Goal: Information Seeking & Learning: Learn about a topic

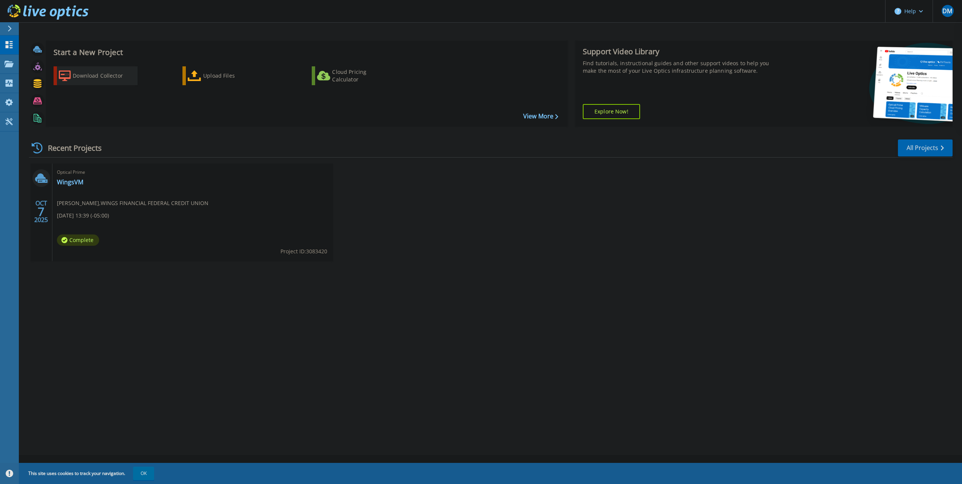
click at [98, 75] on div "Download Collector" at bounding box center [103, 75] width 60 height 15
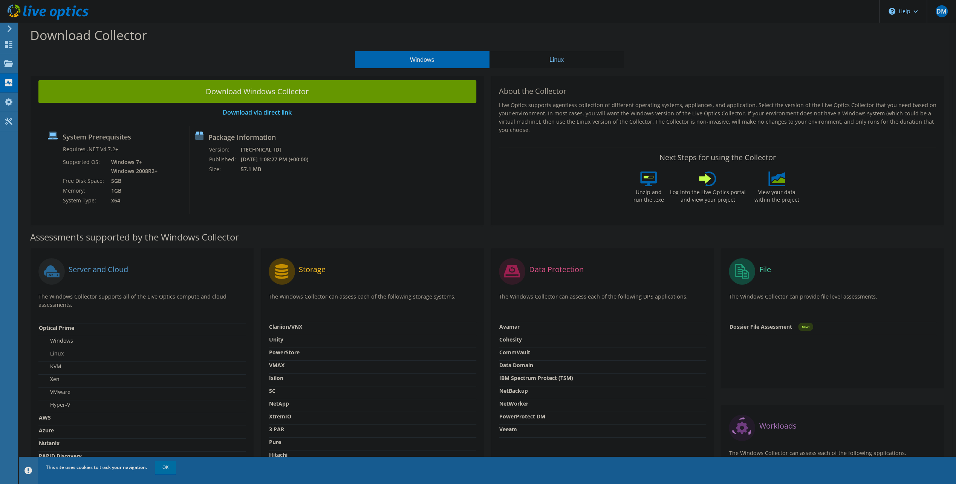
click at [11, 29] on use at bounding box center [10, 28] width 4 height 7
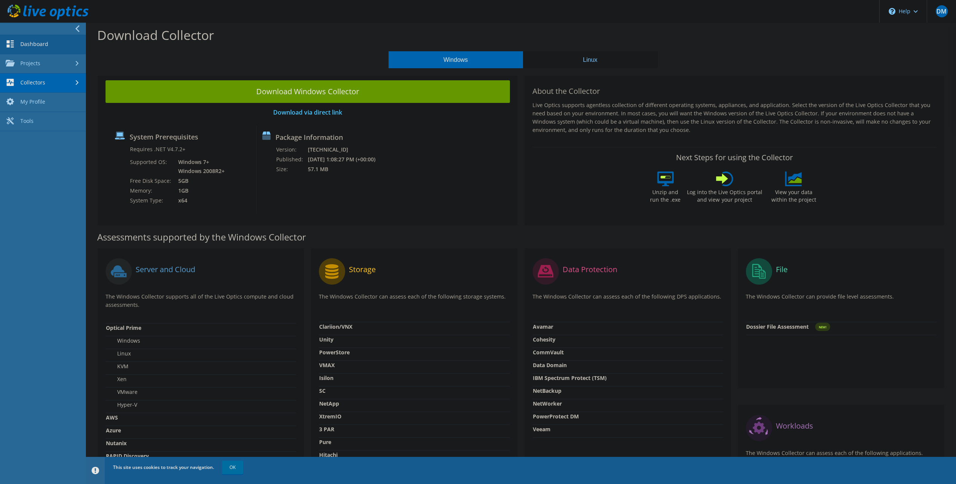
click at [29, 44] on link "Dashboard" at bounding box center [43, 44] width 86 height 19
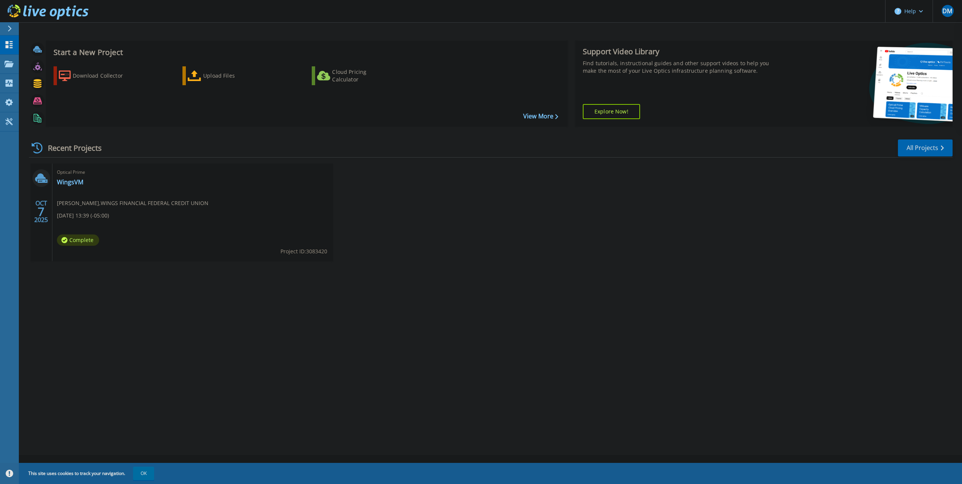
click at [9, 26] on icon at bounding box center [10, 29] width 4 height 6
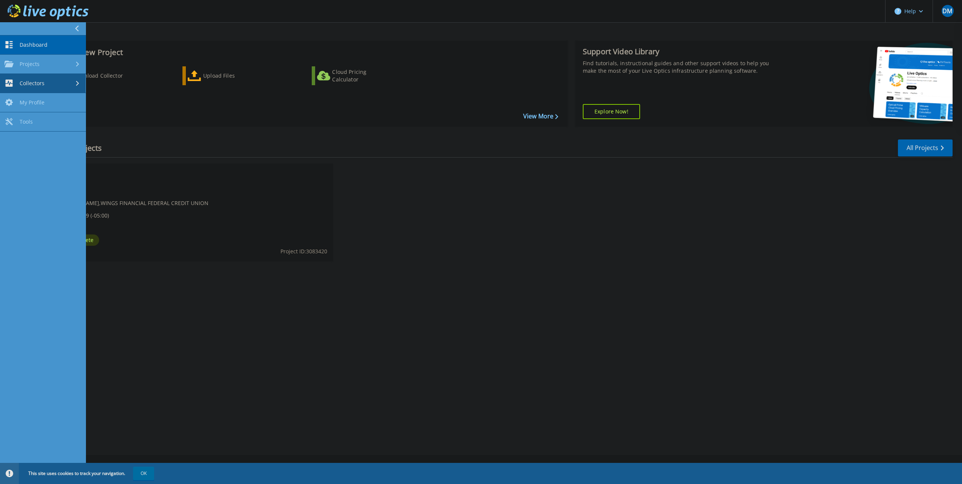
click at [23, 85] on span "Collectors" at bounding box center [32, 83] width 25 height 7
click at [34, 62] on span "Projects" at bounding box center [30, 64] width 20 height 7
click at [35, 45] on span "Dashboard" at bounding box center [34, 44] width 28 height 7
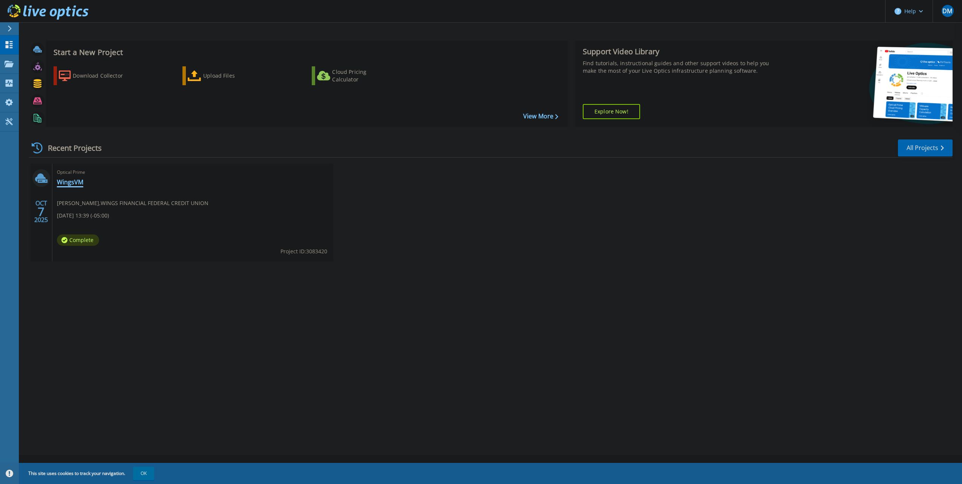
click at [67, 182] on link "WingsVM" at bounding box center [70, 182] width 26 height 8
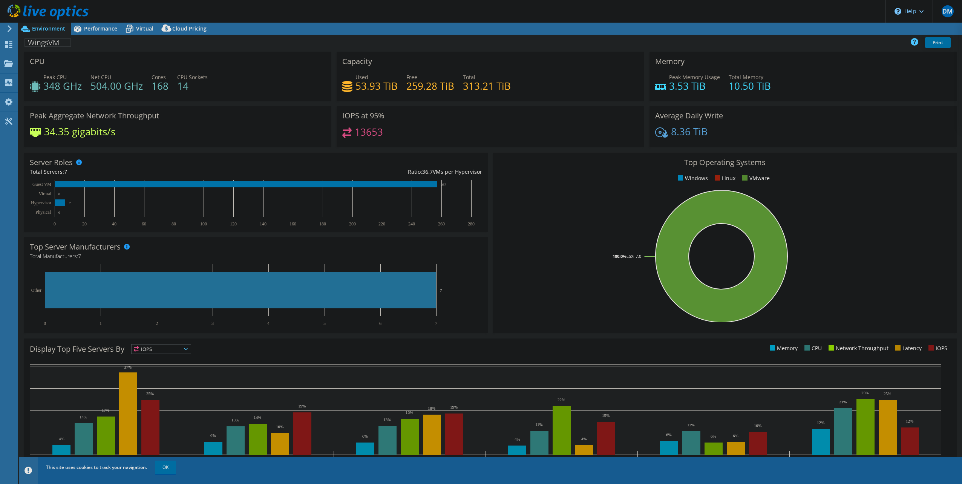
select select "USD"
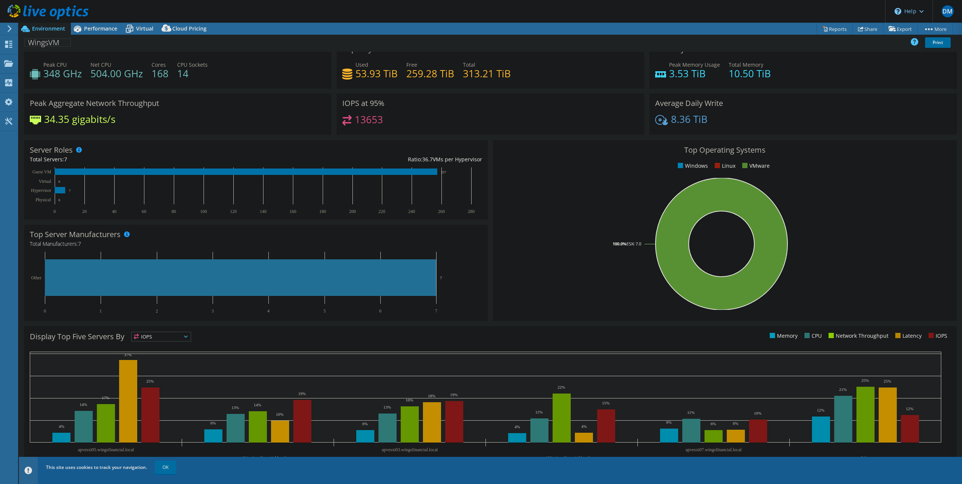
scroll to position [19, 0]
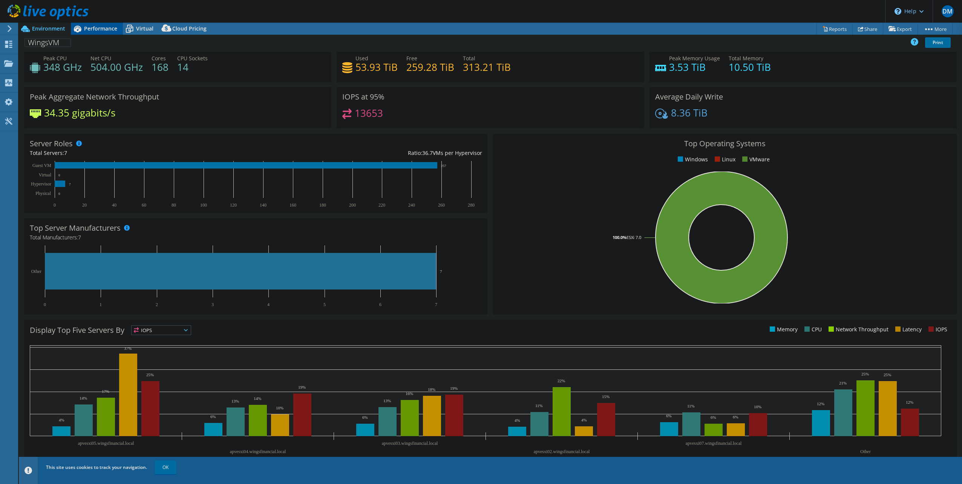
click at [103, 28] on span "Performance" at bounding box center [100, 28] width 33 height 7
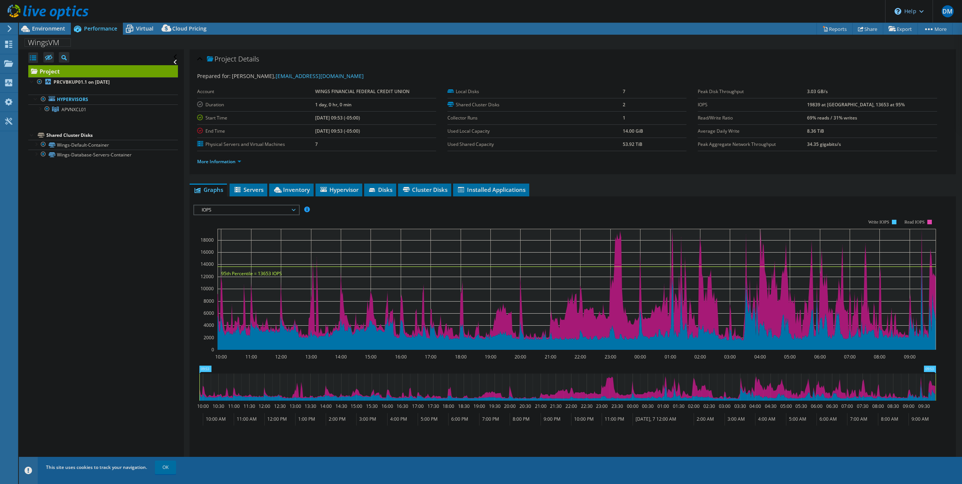
scroll to position [0, 0]
click at [143, 32] on div "Virtual" at bounding box center [141, 29] width 36 height 12
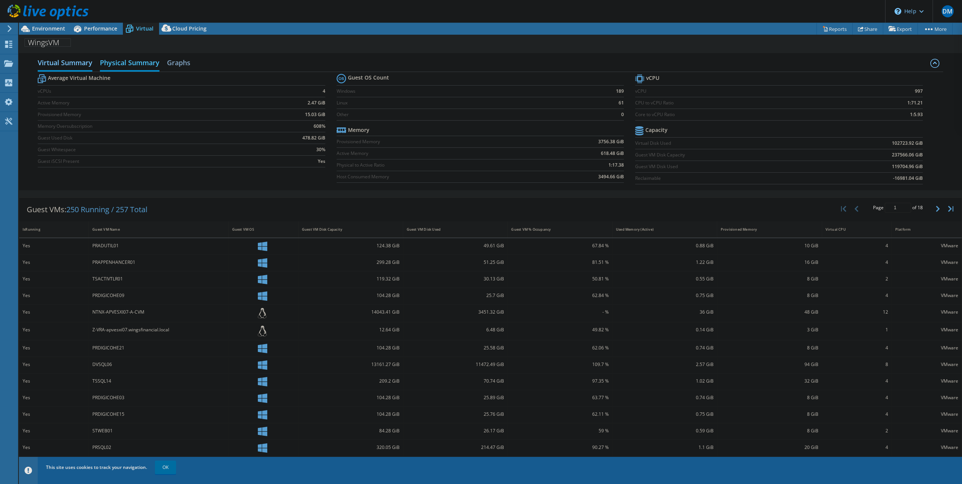
click at [132, 63] on h2 "Physical Summary" at bounding box center [130, 63] width 60 height 17
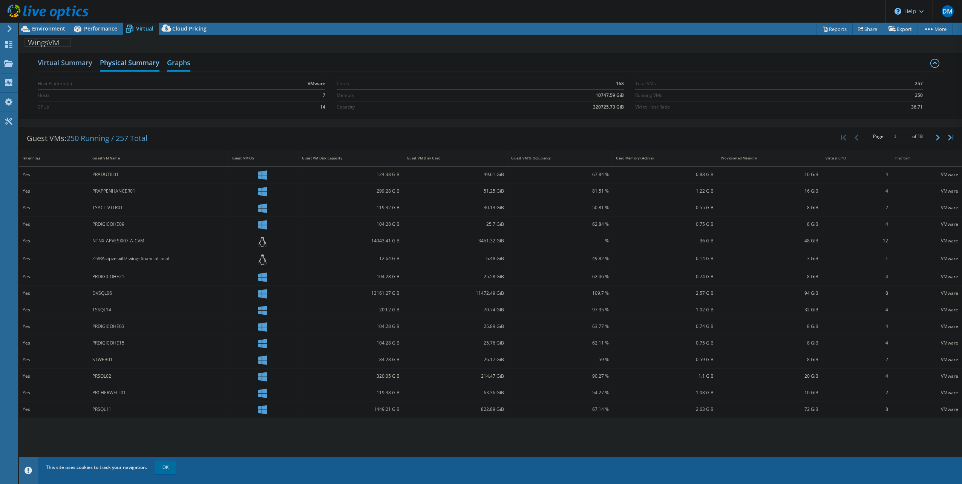
click at [185, 65] on h2 "Graphs" at bounding box center [178, 63] width 23 height 17
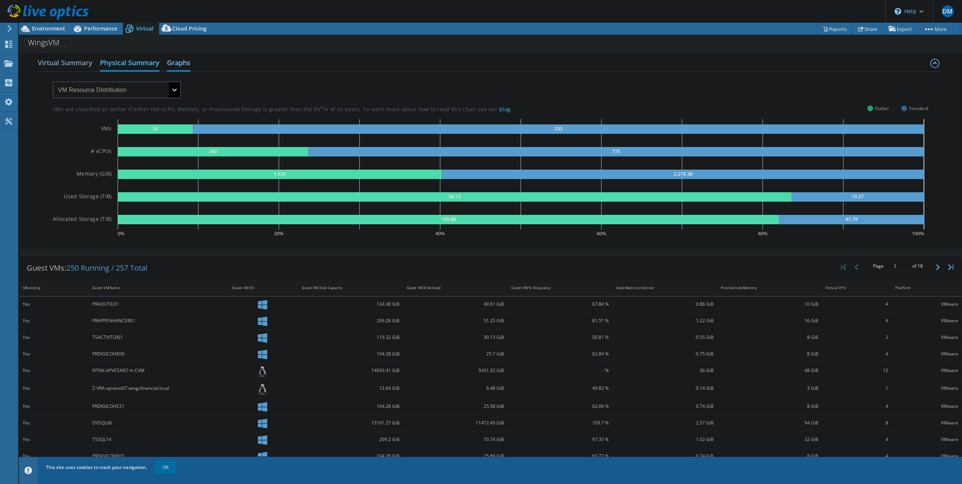
click at [112, 60] on h2 "Physical Summary" at bounding box center [130, 63] width 60 height 17
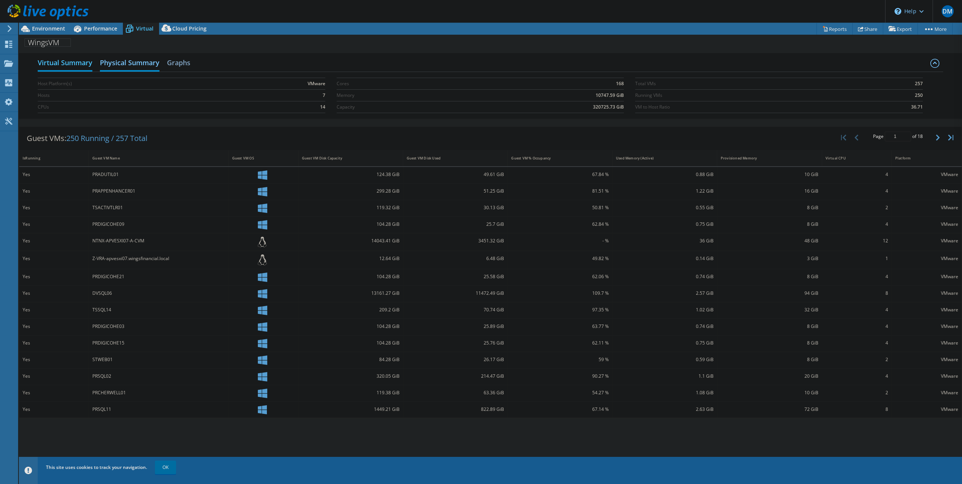
click at [53, 61] on h2 "Virtual Summary" at bounding box center [65, 63] width 55 height 17
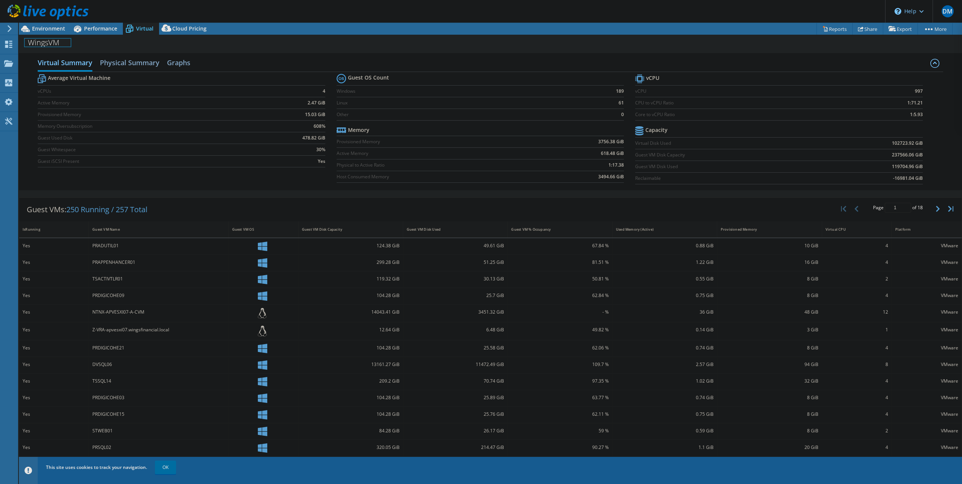
click at [48, 43] on h1 "WingsVM" at bounding box center [48, 42] width 46 height 8
click at [48, 30] on span "Environment" at bounding box center [48, 28] width 33 height 7
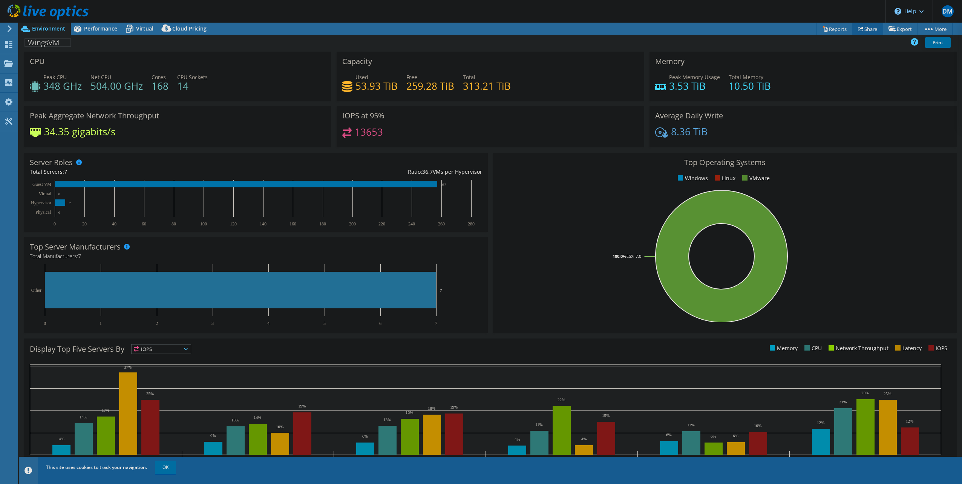
click at [866, 29] on link "Share" at bounding box center [867, 29] width 31 height 12
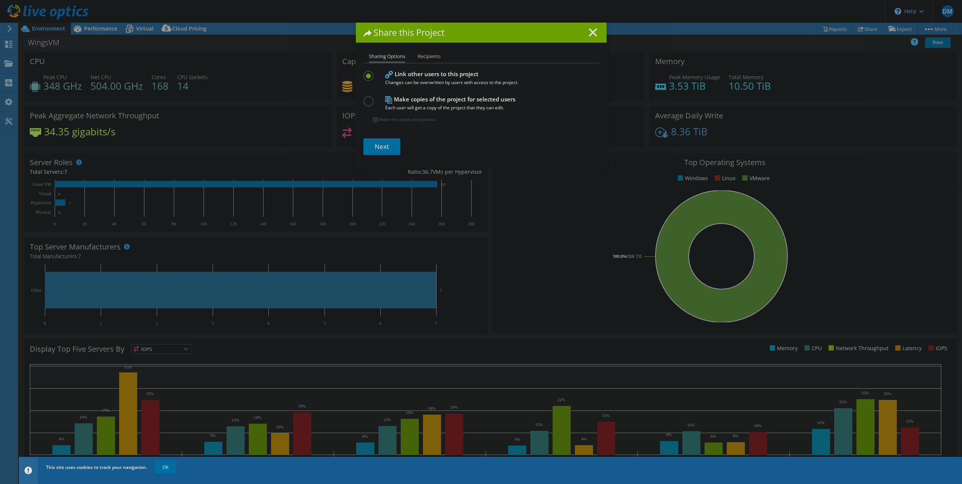
click at [434, 58] on li "Recipients" at bounding box center [429, 56] width 23 height 9
click at [430, 58] on li "Recipients" at bounding box center [429, 56] width 23 height 9
drag, startPoint x: 430, startPoint y: 58, endPoint x: 380, endPoint y: 58, distance: 50.1
click at [380, 58] on li "Sharing Options" at bounding box center [387, 57] width 36 height 11
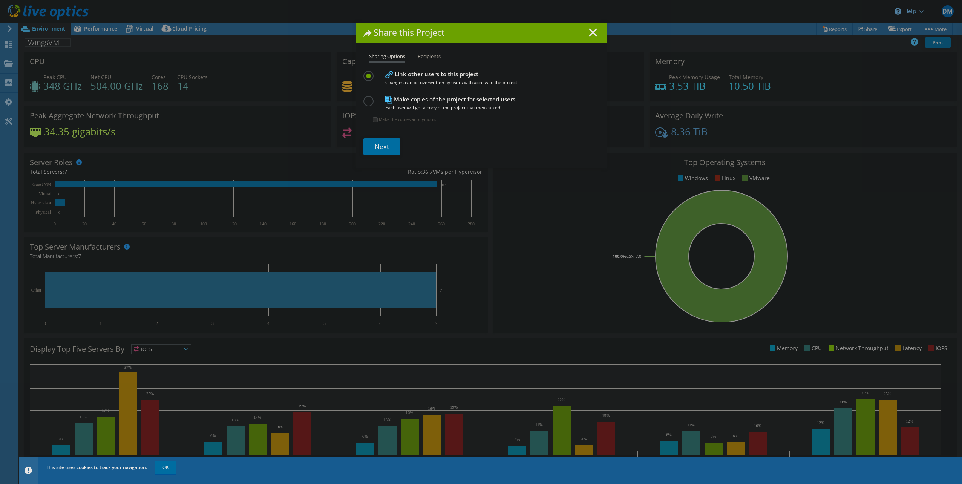
click at [368, 98] on label at bounding box center [369, 97] width 13 height 2
click at [0, 0] on input "radio" at bounding box center [0, 0] width 0 height 0
click at [367, 73] on label at bounding box center [369, 72] width 13 height 2
click at [0, 0] on input "radio" at bounding box center [0, 0] width 0 height 0
click at [419, 55] on li "Recipients" at bounding box center [429, 56] width 23 height 9
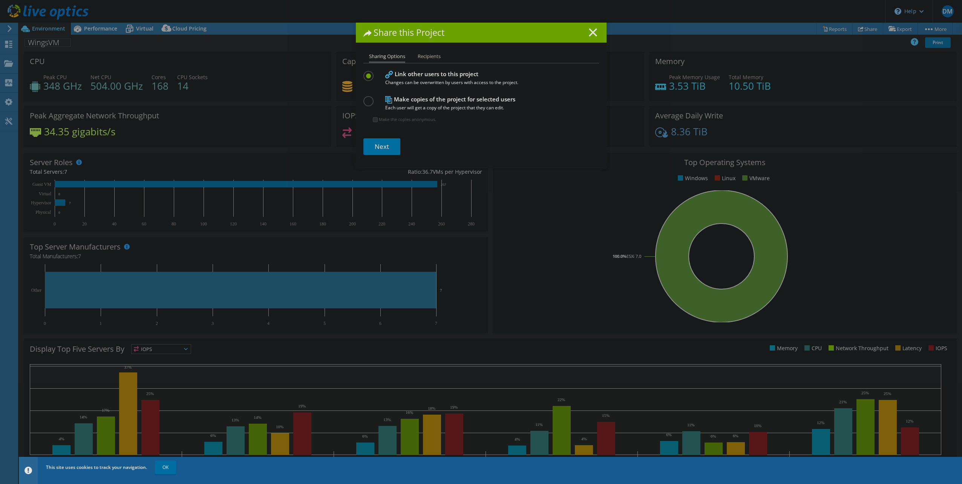
click at [420, 57] on li "Recipients" at bounding box center [429, 56] width 23 height 9
click at [595, 31] on h1 "Share this Project" at bounding box center [481, 32] width 236 height 9
drag, startPoint x: 590, startPoint y: 34, endPoint x: 462, endPoint y: 94, distance: 141.5
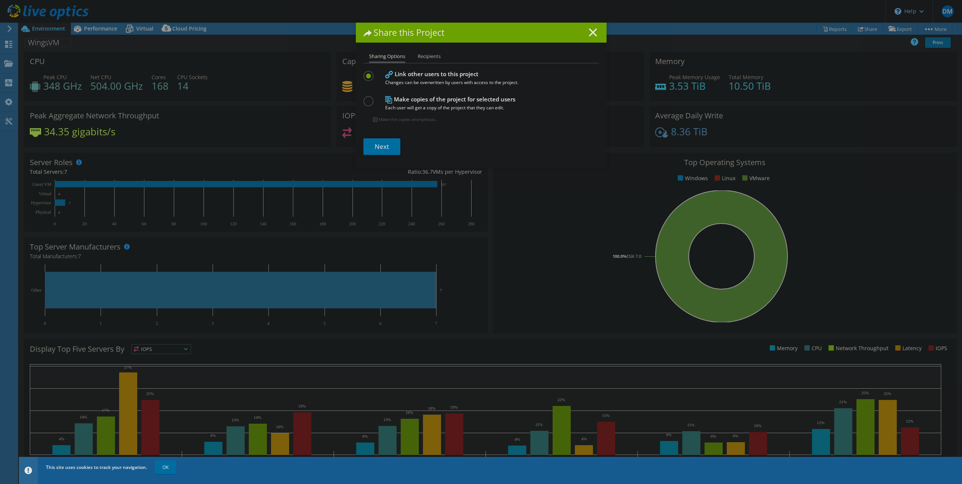
click at [462, 94] on div "Share this Project Sharing Options Recipients Link other users to this project …" at bounding box center [481, 96] width 251 height 146
click at [415, 82] on span "Changes can be overwritten by users with access to the project." at bounding box center [479, 82] width 189 height 8
click at [418, 77] on h4 "Link other users to this project Changes can be overwritten by users with acces…" at bounding box center [479, 78] width 189 height 17
click at [375, 147] on link "Next" at bounding box center [381, 146] width 37 height 17
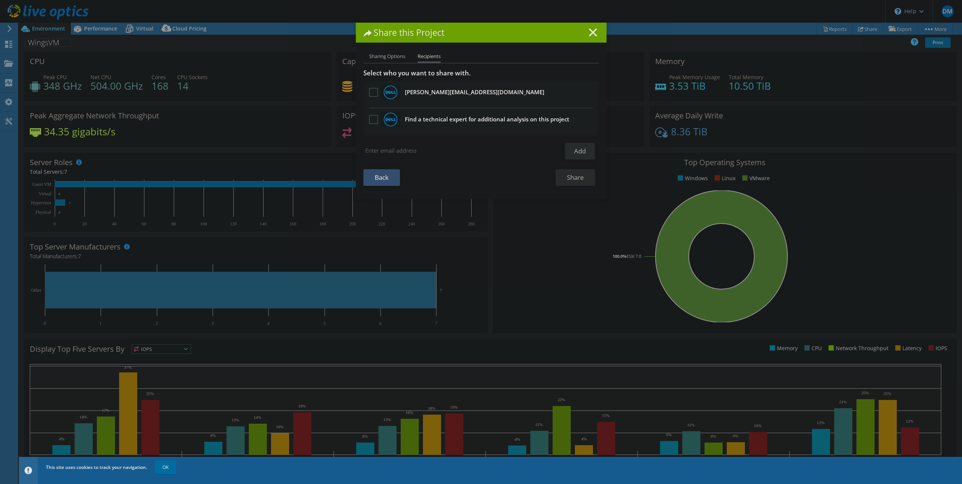
click at [370, 181] on link "Back" at bounding box center [381, 177] width 37 height 17
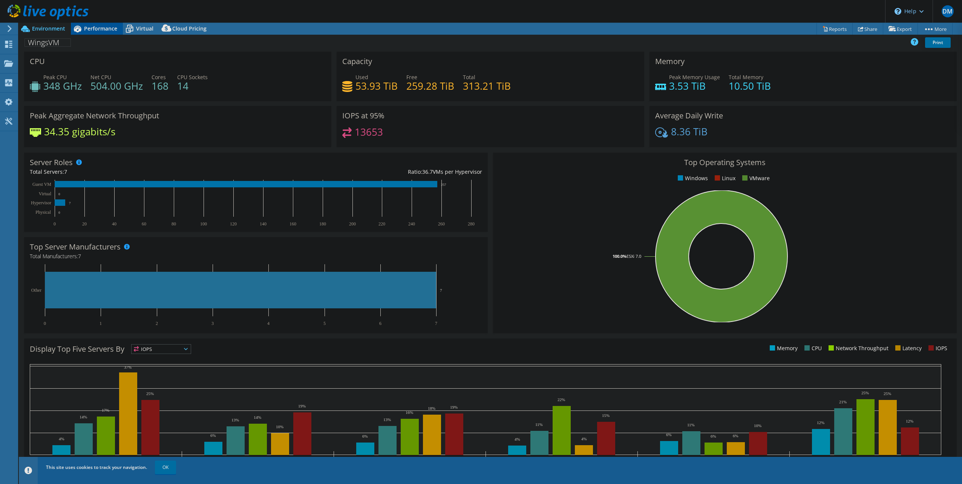
click at [99, 30] on span "Performance" at bounding box center [100, 28] width 33 height 7
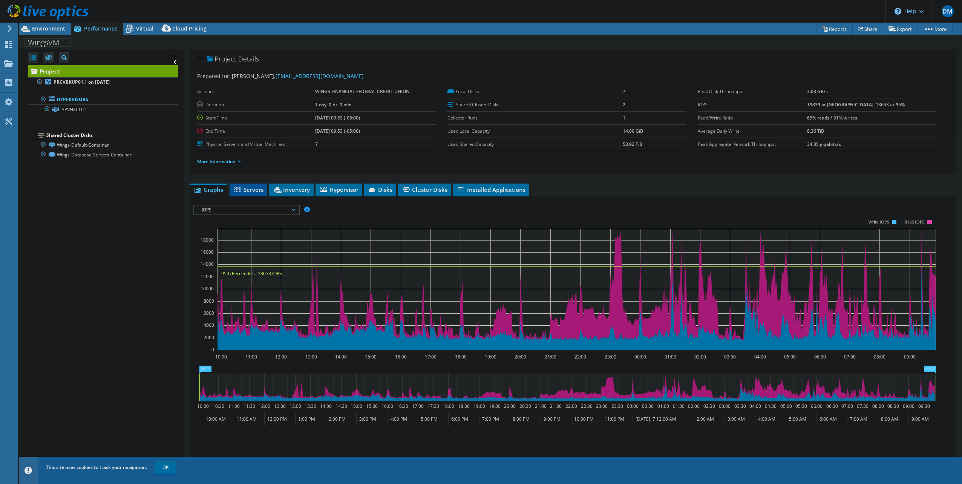
click at [245, 189] on span "Servers" at bounding box center [248, 190] width 30 height 8
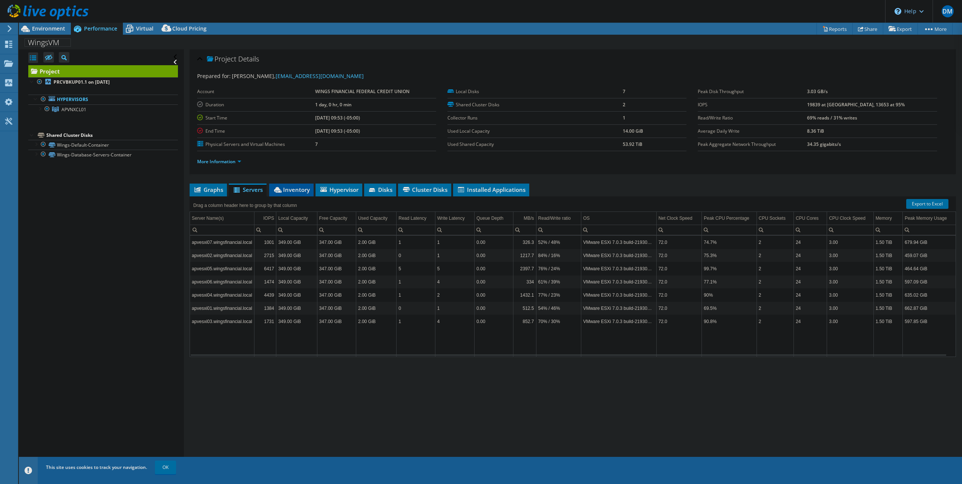
click at [293, 189] on span "Inventory" at bounding box center [291, 190] width 37 height 8
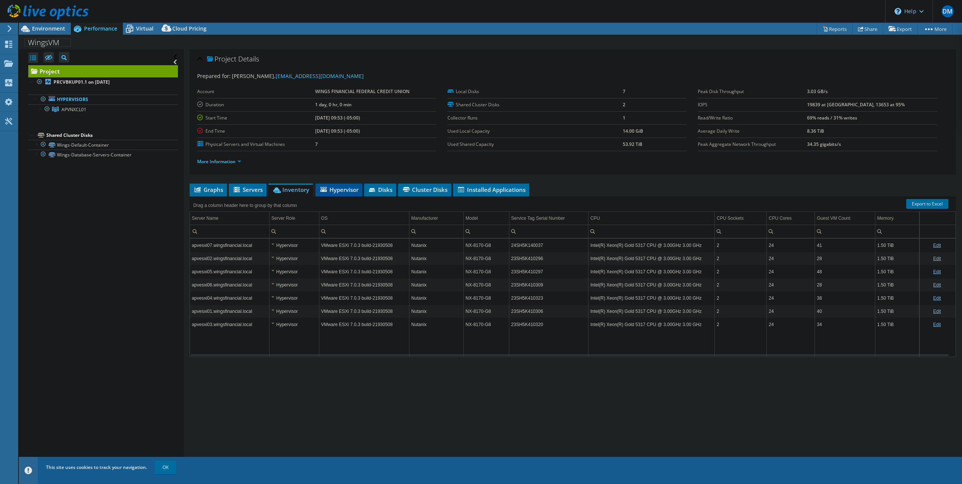
click at [336, 187] on span "Hypervisor" at bounding box center [338, 190] width 39 height 8
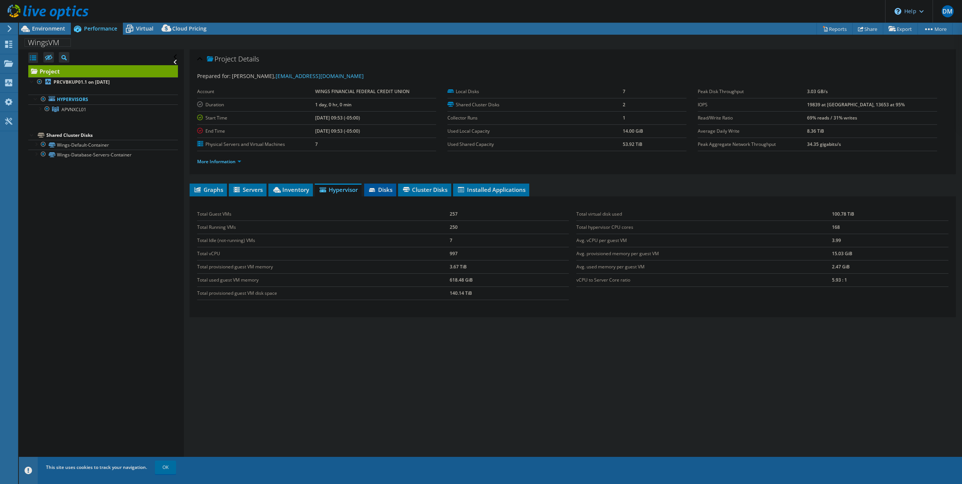
click at [382, 186] on span "Disks" at bounding box center [380, 190] width 25 height 8
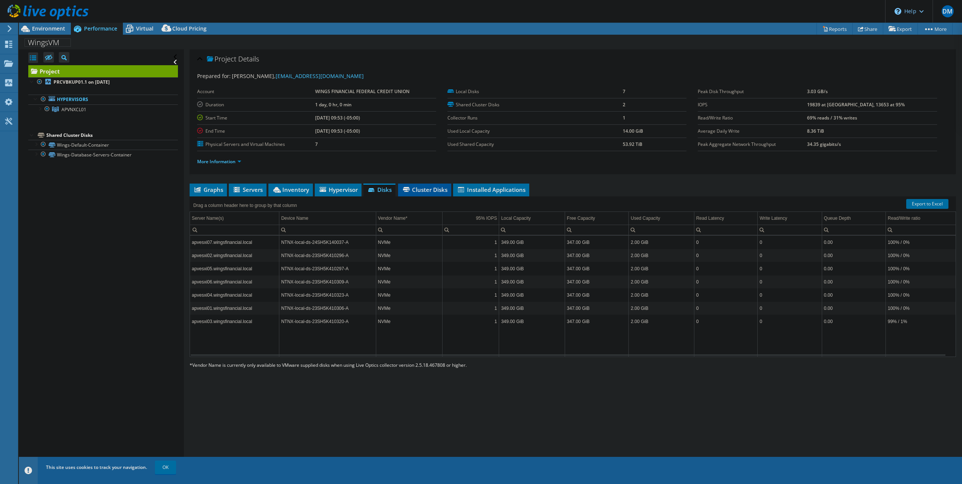
click at [424, 189] on span "Cluster Disks" at bounding box center [425, 190] width 46 height 8
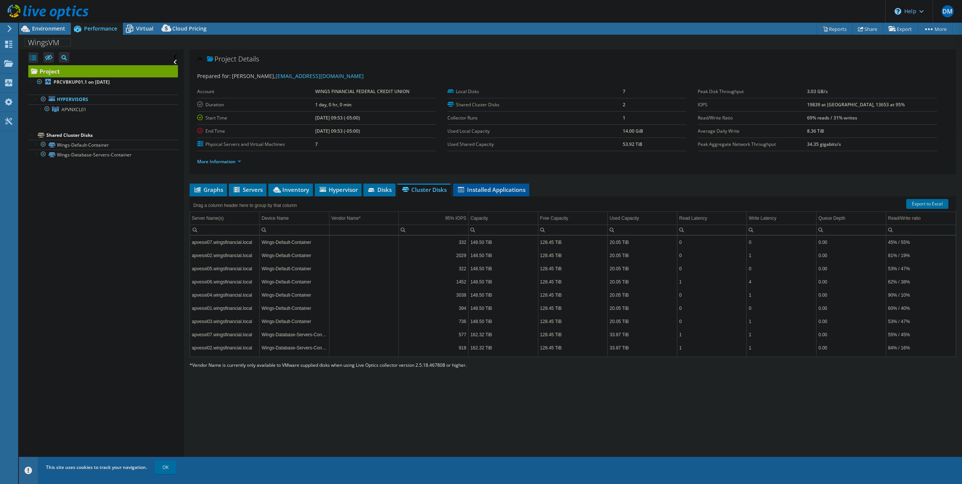
click at [485, 189] on span "Installed Applications" at bounding box center [491, 190] width 69 height 8
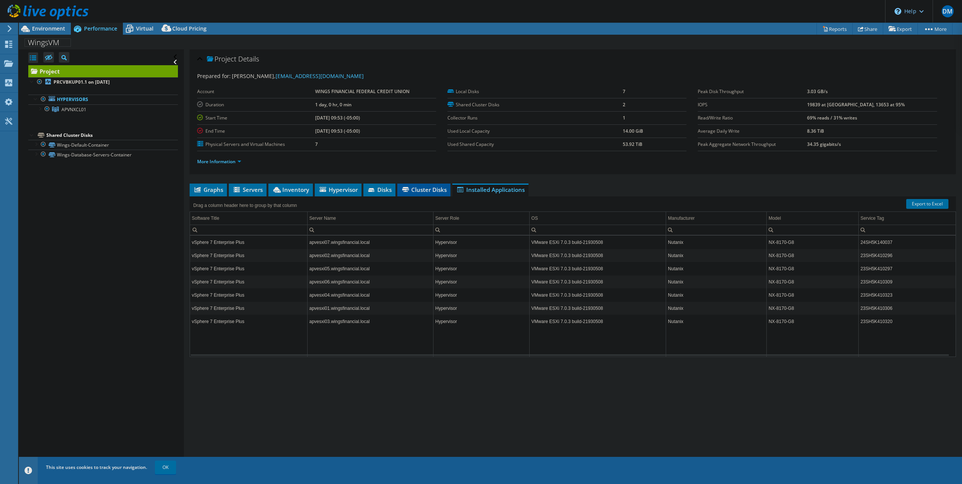
click at [416, 187] on span "Cluster Disks" at bounding box center [424, 190] width 46 height 8
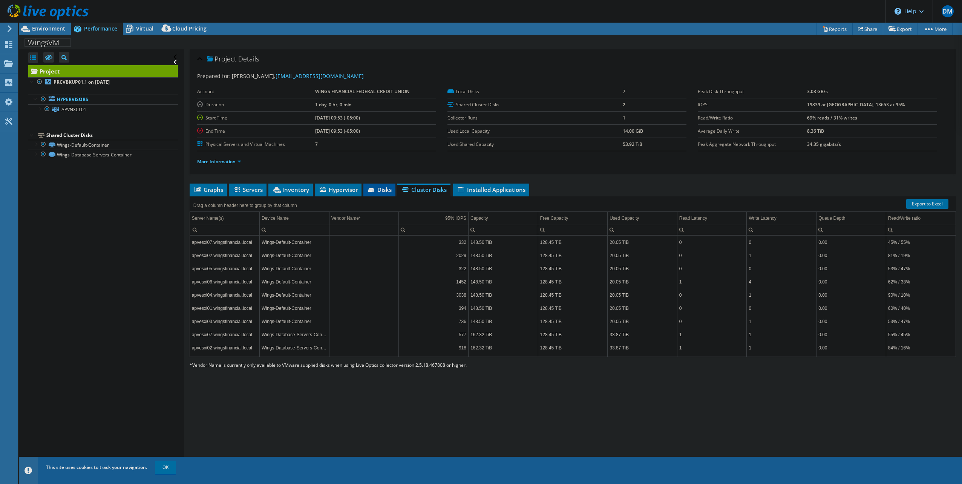
click at [378, 186] on span "Disks" at bounding box center [379, 190] width 25 height 8
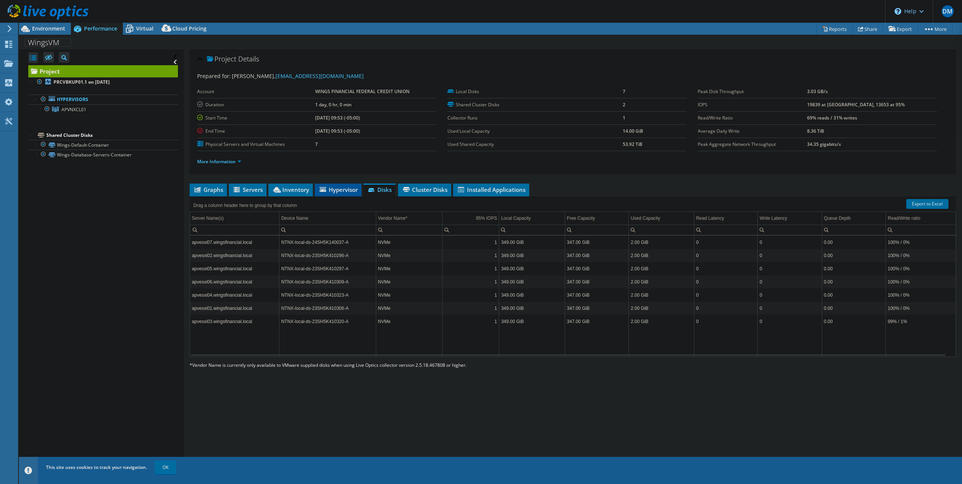
click at [341, 186] on span "Hypervisor" at bounding box center [338, 190] width 39 height 8
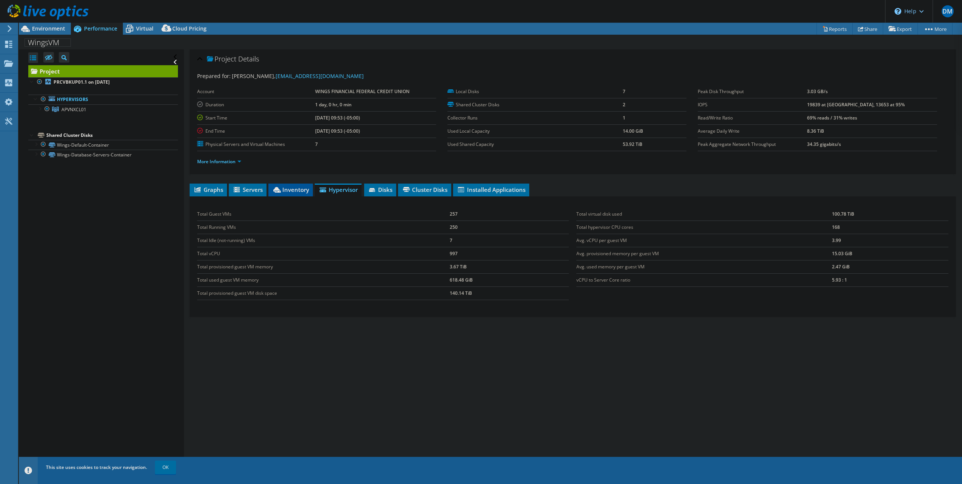
click at [296, 187] on span "Inventory" at bounding box center [290, 190] width 37 height 8
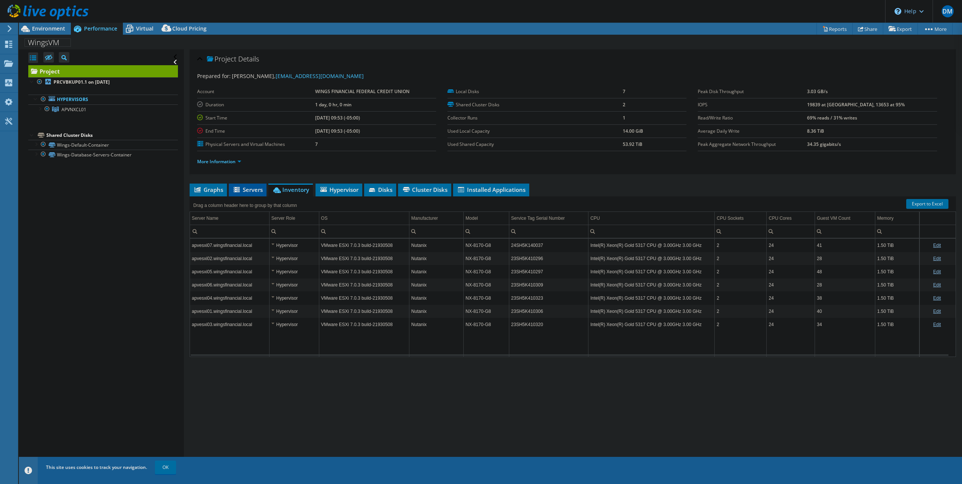
click at [238, 188] on icon at bounding box center [237, 189] width 6 height 5
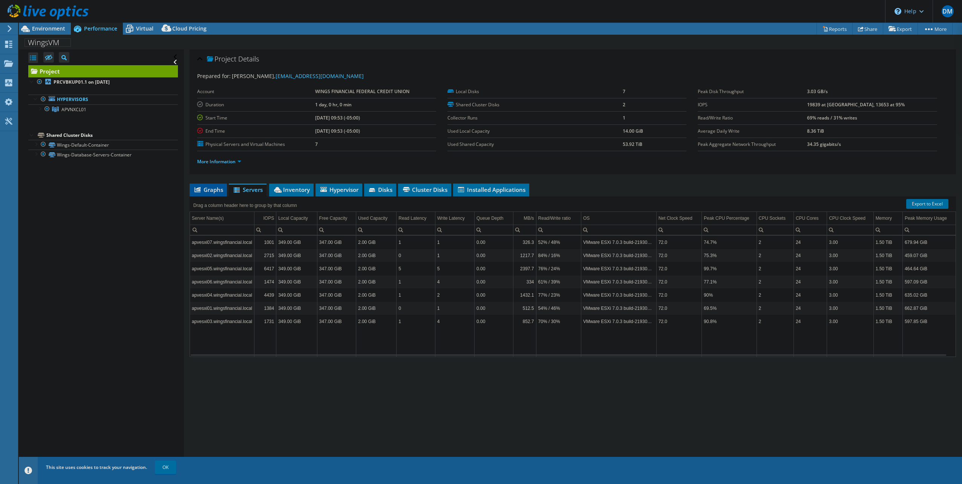
click at [211, 186] on span "Graphs" at bounding box center [208, 190] width 30 height 8
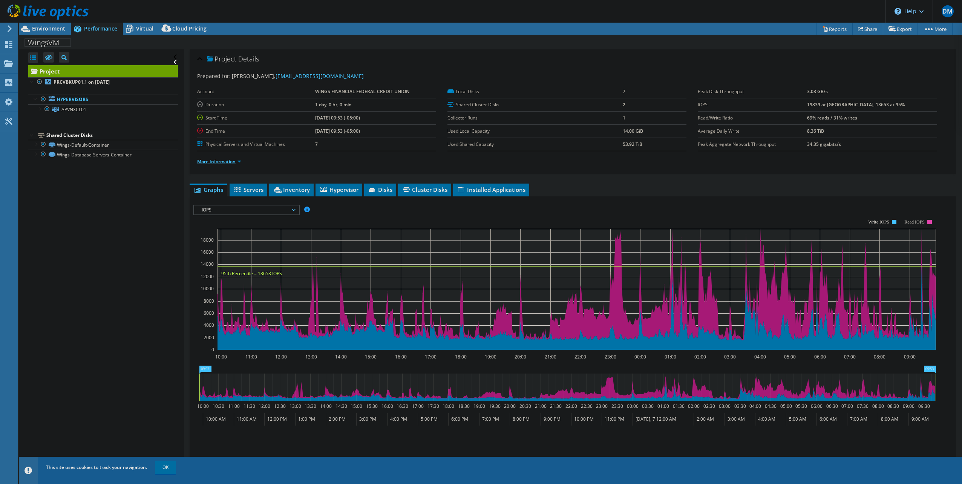
click at [221, 161] on link "More Information" at bounding box center [219, 161] width 44 height 6
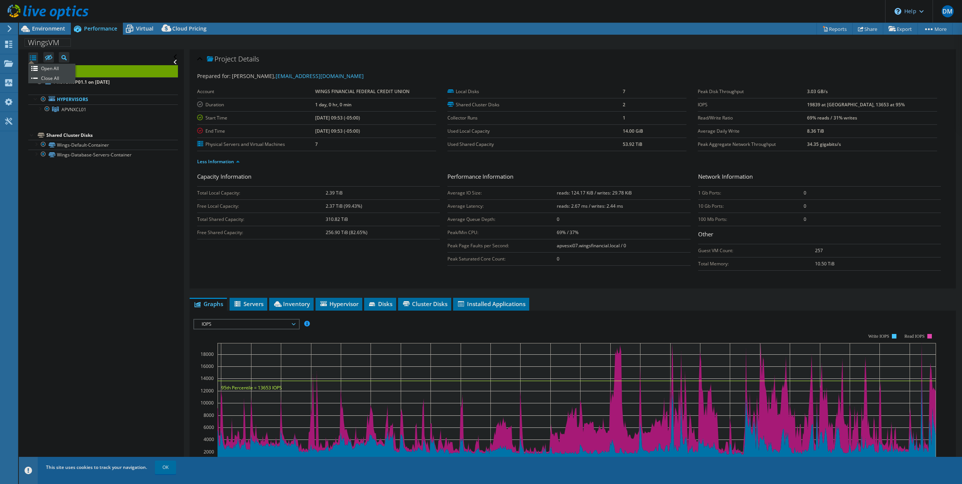
click at [32, 64] on ul "Open All Close All" at bounding box center [51, 74] width 47 height 20
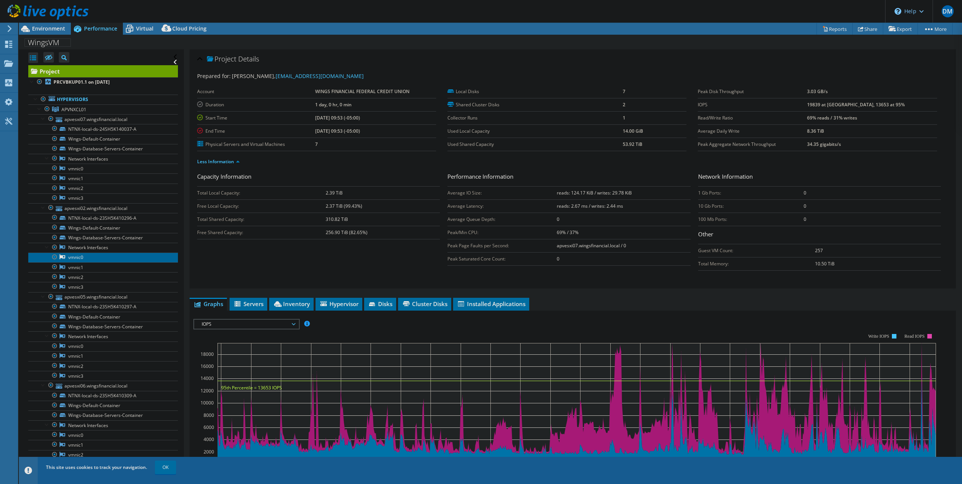
click at [74, 255] on link "vmnic0" at bounding box center [103, 258] width 150 height 10
